Goal: Task Accomplishment & Management: Use online tool/utility

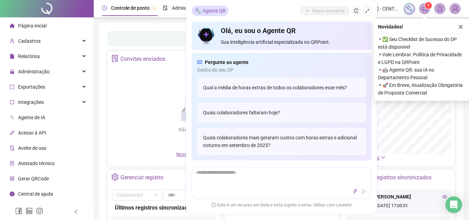
click at [456, 29] on div "Novidades !" at bounding box center [421, 27] width 87 height 8
click at [458, 28] on button "button" at bounding box center [461, 27] width 8 height 8
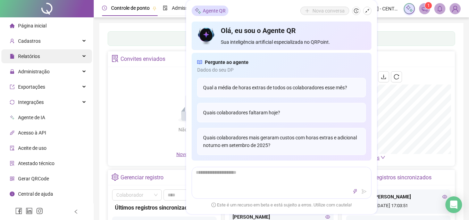
click at [58, 51] on div "Relatórios" at bounding box center [46, 56] width 91 height 14
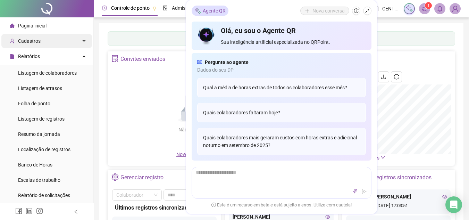
click at [73, 41] on div "Cadastros" at bounding box center [46, 41] width 91 height 14
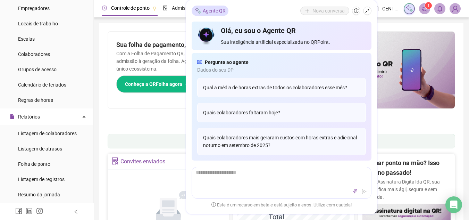
scroll to position [52, 0]
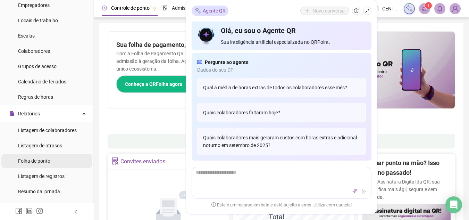
click at [47, 158] on span "Folha de ponto" at bounding box center [34, 161] width 32 height 6
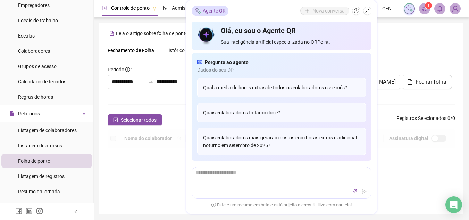
scroll to position [32, 0]
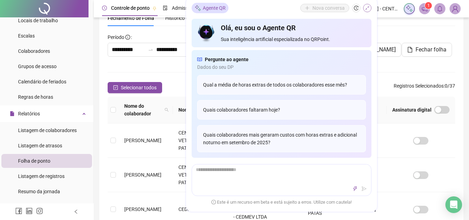
click at [366, 8] on icon "shrink" at bounding box center [367, 8] width 5 height 5
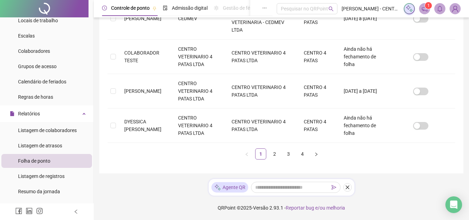
scroll to position [0, 0]
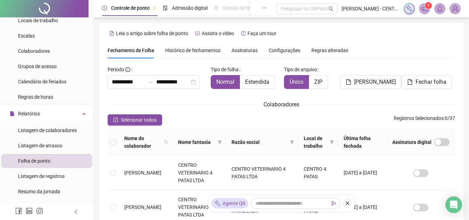
click at [175, 51] on span "Histórico de fechamentos" at bounding box center [192, 51] width 55 height 6
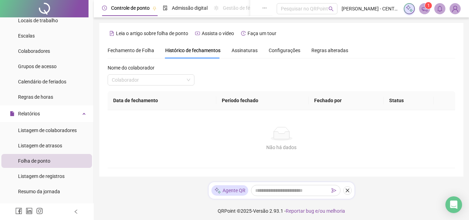
scroll to position [3, 0]
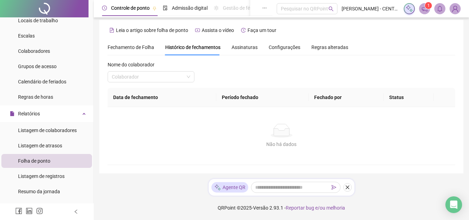
click at [146, 46] on span "Fechamento de Folha" at bounding box center [131, 47] width 47 height 6
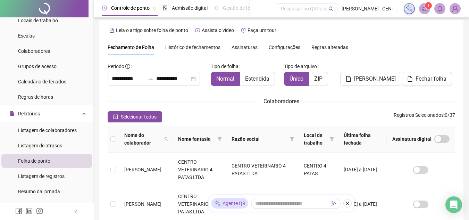
scroll to position [32, 0]
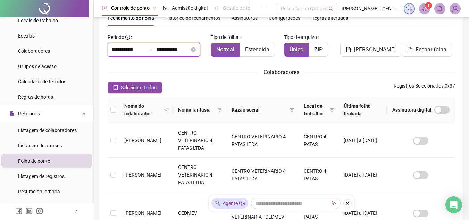
click at [188, 50] on input "**********" at bounding box center [172, 49] width 33 height 8
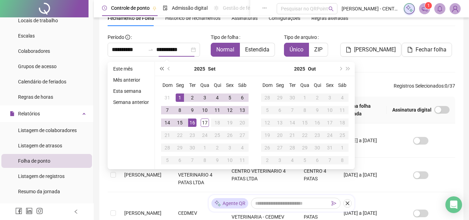
click at [163, 69] on span "super-prev-year" at bounding box center [161, 68] width 3 height 3
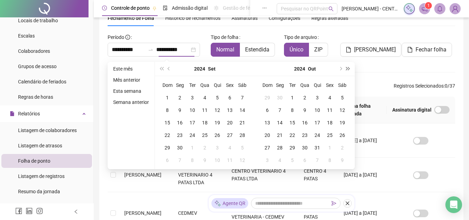
click at [347, 66] on button "super-next-year" at bounding box center [348, 69] width 8 height 14
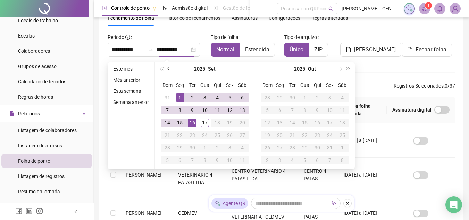
click at [167, 67] on button "prev-year" at bounding box center [169, 69] width 8 height 14
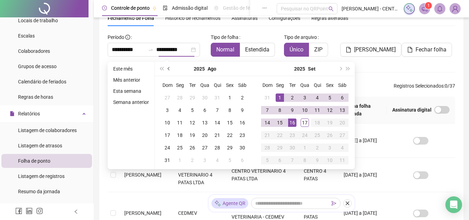
click at [167, 67] on button "prev-year" at bounding box center [169, 69] width 8 height 14
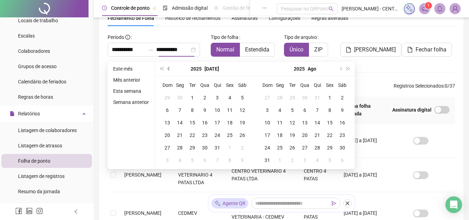
click at [167, 67] on button "prev-year" at bounding box center [169, 69] width 8 height 14
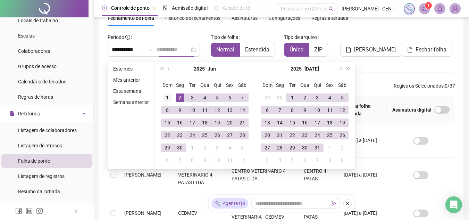
type input "**********"
click at [165, 96] on div "1" at bounding box center [167, 97] width 8 height 8
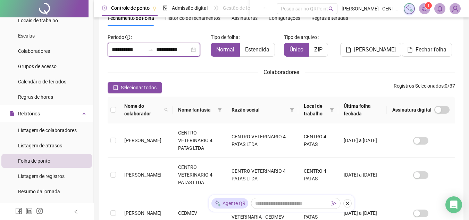
type input "**********"
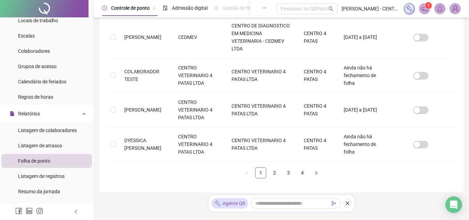
scroll to position [372, 0]
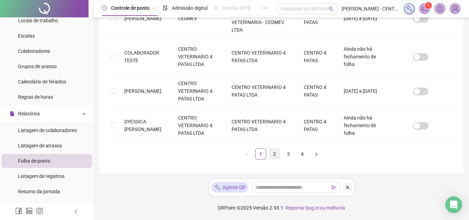
click at [275, 156] on link "2" at bounding box center [274, 154] width 10 height 10
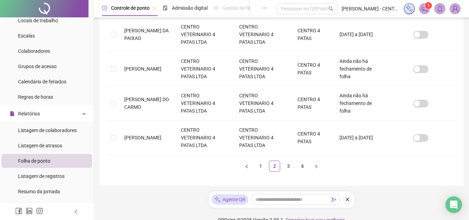
scroll to position [343, 0]
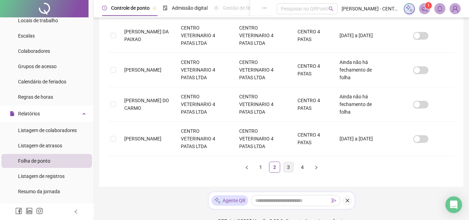
click at [290, 166] on link "3" at bounding box center [288, 167] width 10 height 10
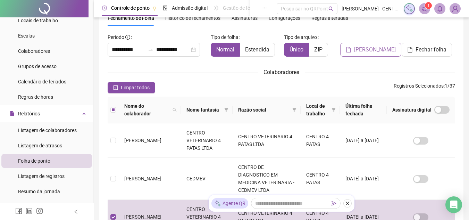
click at [378, 51] on span "[PERSON_NAME]" at bounding box center [375, 49] width 42 height 8
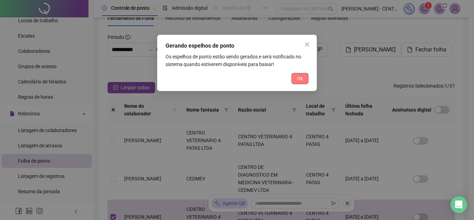
click at [303, 76] on span "Ok" at bounding box center [300, 79] width 6 height 8
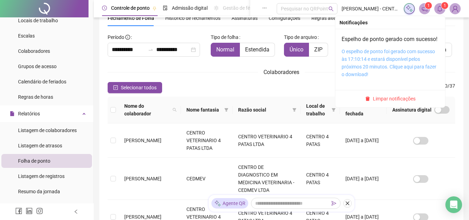
click at [388, 65] on link "O espelho de ponto foi gerado com sucesso às 17:10:14 e estará disponível pelos…" at bounding box center [389, 63] width 95 height 28
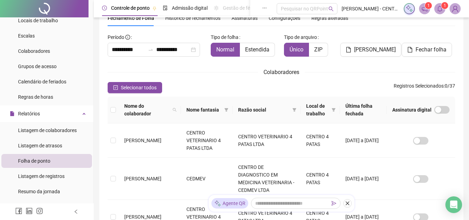
scroll to position [0, 0]
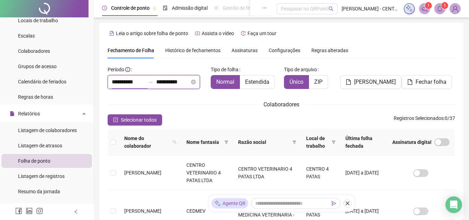
click at [132, 85] on input "**********" at bounding box center [128, 82] width 33 height 8
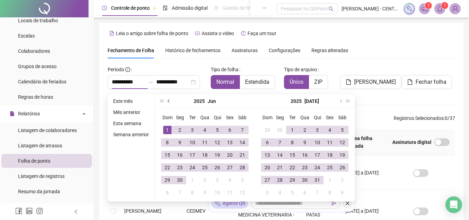
click at [169, 102] on button "prev-year" at bounding box center [169, 101] width 8 height 14
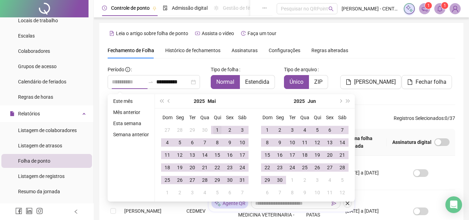
type input "**********"
click at [217, 130] on div "1" at bounding box center [217, 130] width 8 height 8
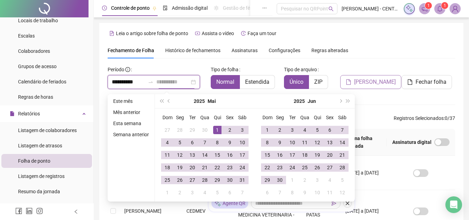
type input "**********"
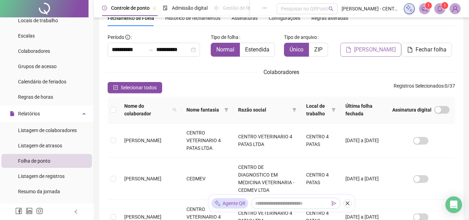
click at [366, 55] on button "[PERSON_NAME]" at bounding box center [370, 50] width 61 height 14
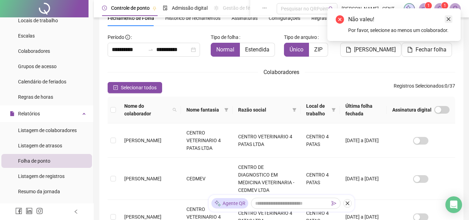
click at [448, 17] on icon "close" at bounding box center [448, 19] width 5 height 5
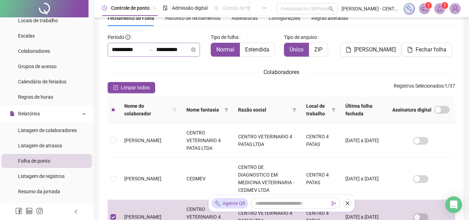
click at [195, 48] on div "**********" at bounding box center [154, 50] width 92 height 14
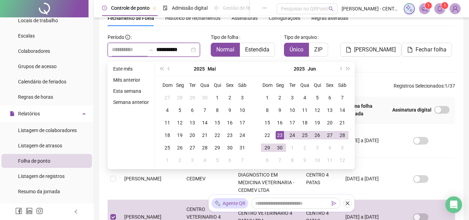
type input "**********"
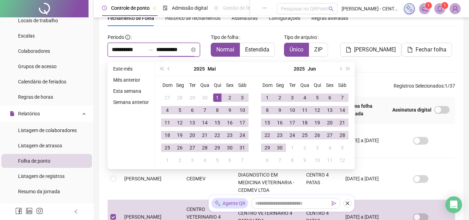
click at [170, 50] on input "**********" at bounding box center [172, 49] width 33 height 8
click at [340, 69] on span "next-year" at bounding box center [340, 68] width 3 height 3
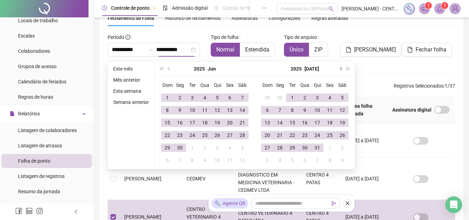
click at [340, 69] on span "next-year" at bounding box center [340, 68] width 3 height 3
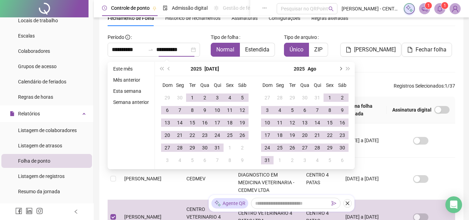
click at [340, 69] on span "next-year" at bounding box center [340, 68] width 3 height 3
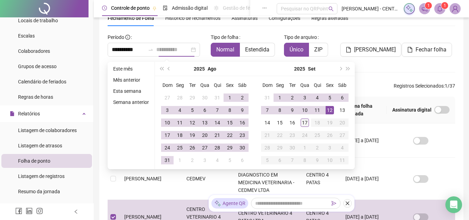
type input "**********"
click at [301, 124] on div "17" at bounding box center [305, 122] width 8 height 8
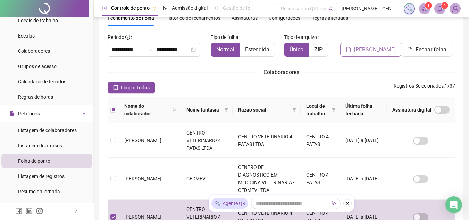
click at [365, 46] on span "[PERSON_NAME]" at bounding box center [375, 49] width 42 height 8
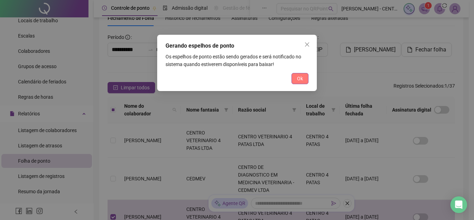
click at [301, 76] on span "Ok" at bounding box center [300, 79] width 6 height 8
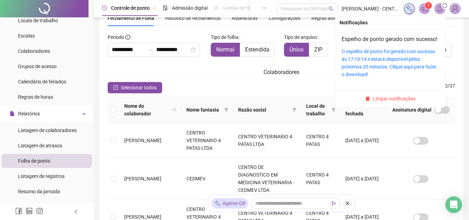
click at [435, 8] on span at bounding box center [439, 8] width 11 height 11
click at [438, 7] on icon "bell" at bounding box center [440, 9] width 6 height 6
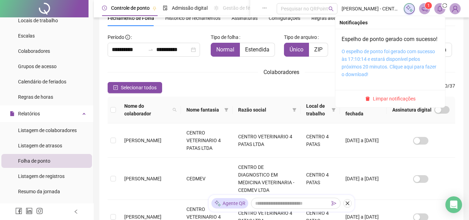
click at [375, 73] on link "O espelho de ponto foi gerado com sucesso às 17:10:14 e estará disponível pelos…" at bounding box center [389, 63] width 95 height 28
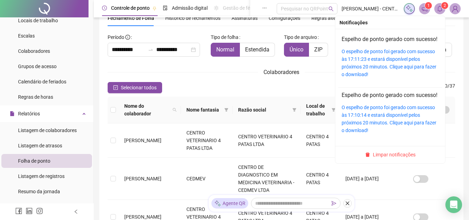
click at [438, 8] on icon "bell" at bounding box center [440, 9] width 6 height 6
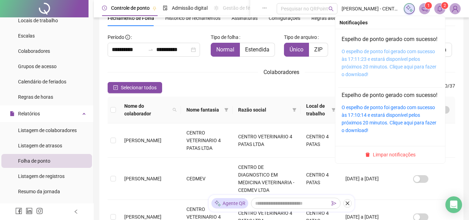
click at [367, 70] on link "O espelho de ponto foi gerado com sucesso às 17:11:23 e estará disponível pelos…" at bounding box center [389, 63] width 95 height 28
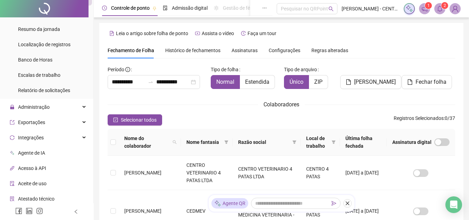
scroll to position [219, 0]
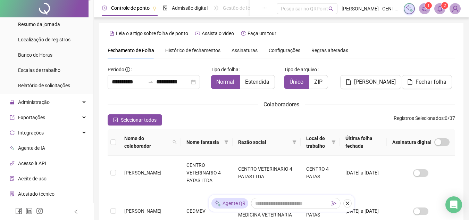
click at [37, 110] on ul "Página inicial Cadastros Empregadores Locais de trabalho Escalas Colaboradores …" at bounding box center [47, 23] width 94 height 450
click at [36, 108] on span "Administração" at bounding box center [30, 102] width 40 height 14
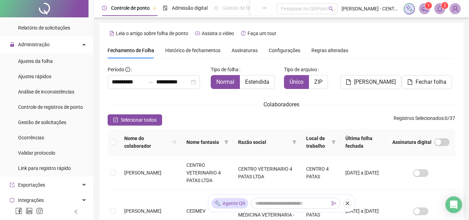
scroll to position [279, 0]
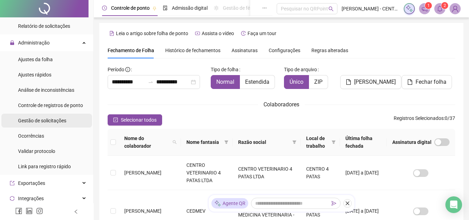
click at [74, 124] on li "Gestão de solicitações" at bounding box center [46, 121] width 91 height 14
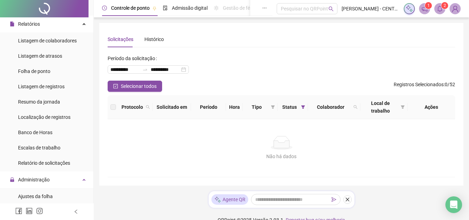
scroll to position [137, 0]
